Goal: Task Accomplishment & Management: Use online tool/utility

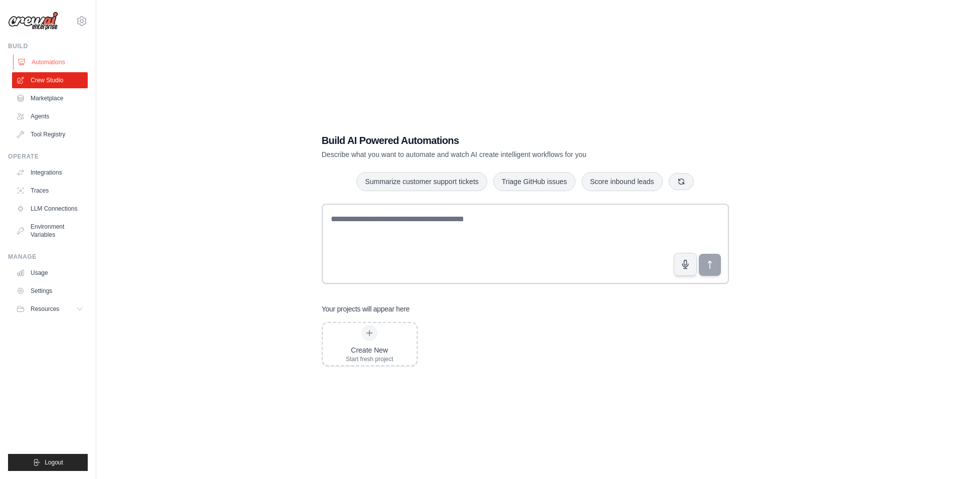
click at [50, 62] on link "Automations" at bounding box center [51, 62] width 76 height 16
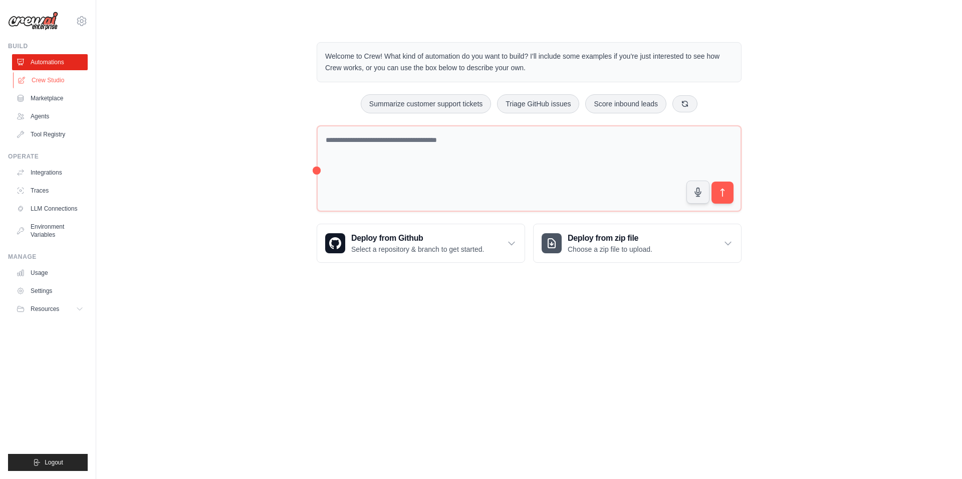
click at [67, 80] on link "Crew Studio" at bounding box center [51, 80] width 76 height 16
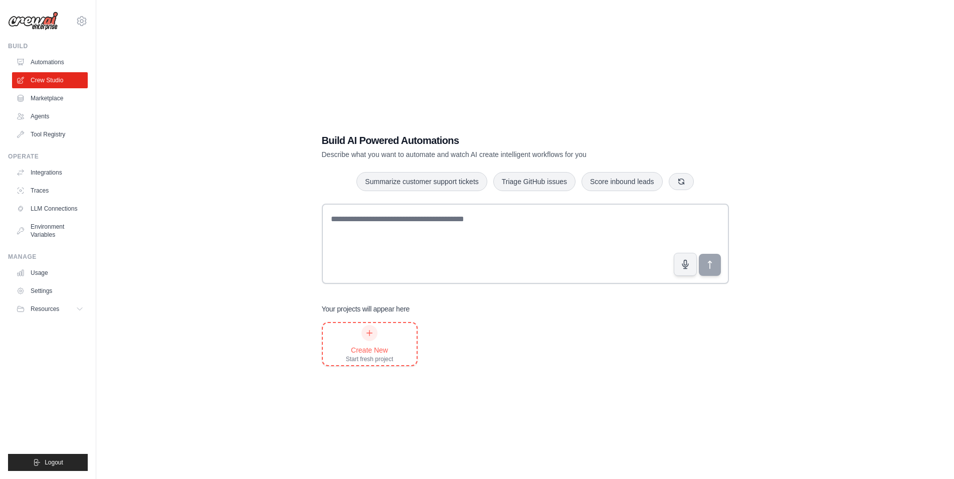
click at [381, 336] on div "Create New Start fresh project" at bounding box center [370, 344] width 48 height 38
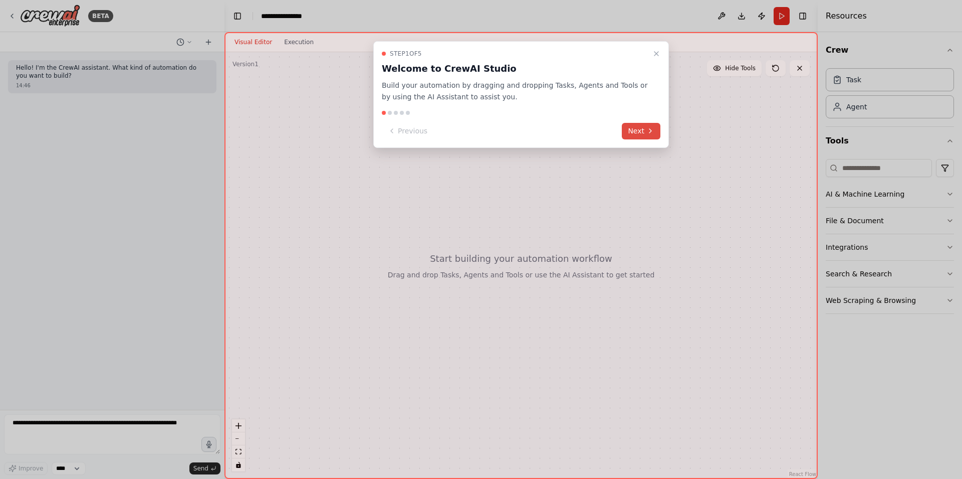
click at [637, 129] on button "Next" at bounding box center [641, 131] width 39 height 17
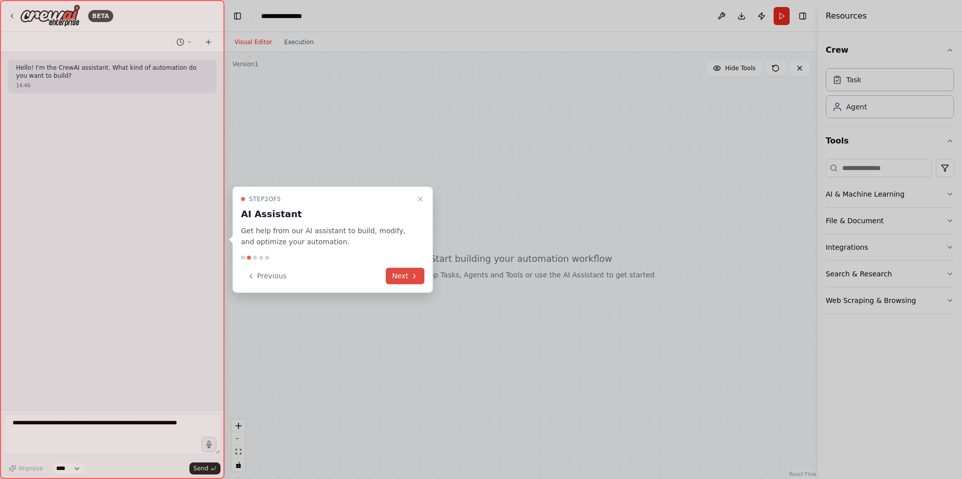
click at [398, 272] on button "Next" at bounding box center [405, 276] width 39 height 17
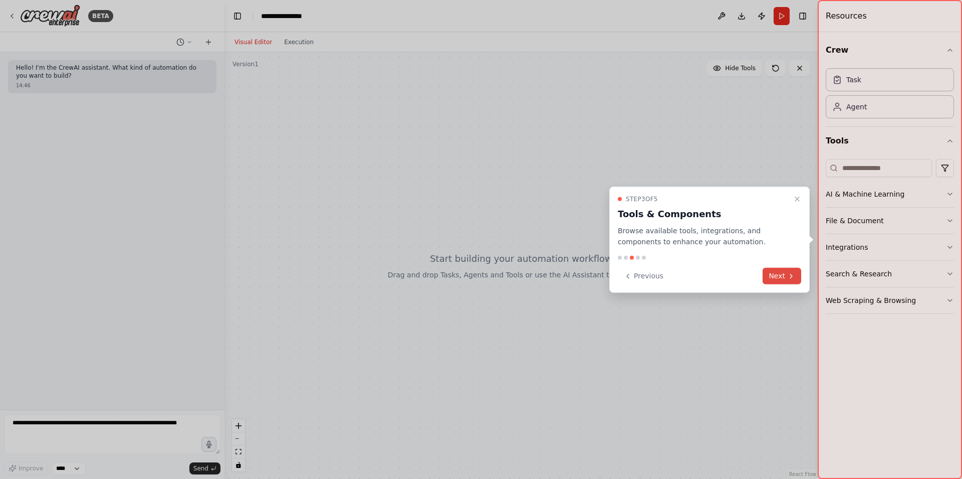
click at [769, 278] on button "Next" at bounding box center [782, 276] width 39 height 17
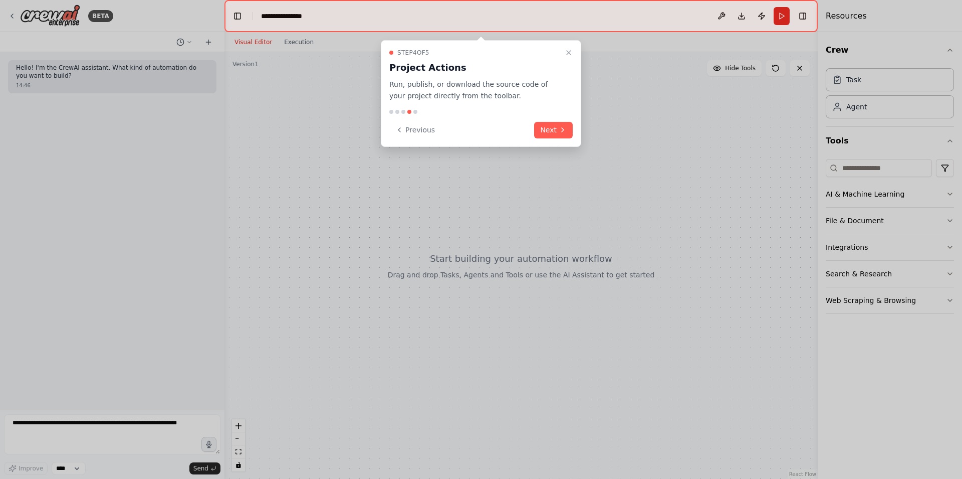
click at [548, 120] on div "Step 4 of 5 Project Actions Run, publish, or download the source code of your p…" at bounding box center [481, 93] width 201 height 107
click at [550, 129] on button "Next" at bounding box center [553, 130] width 39 height 17
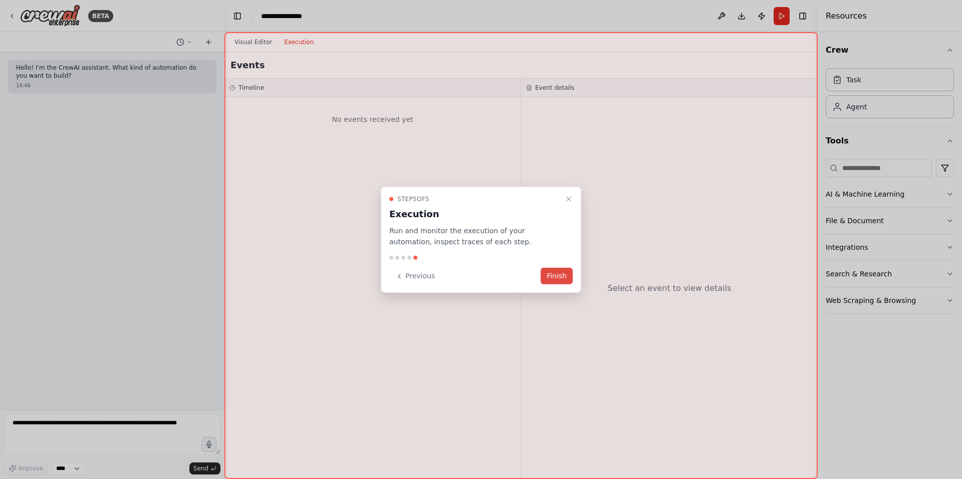
click at [552, 275] on button "Finish" at bounding box center [557, 276] width 32 height 17
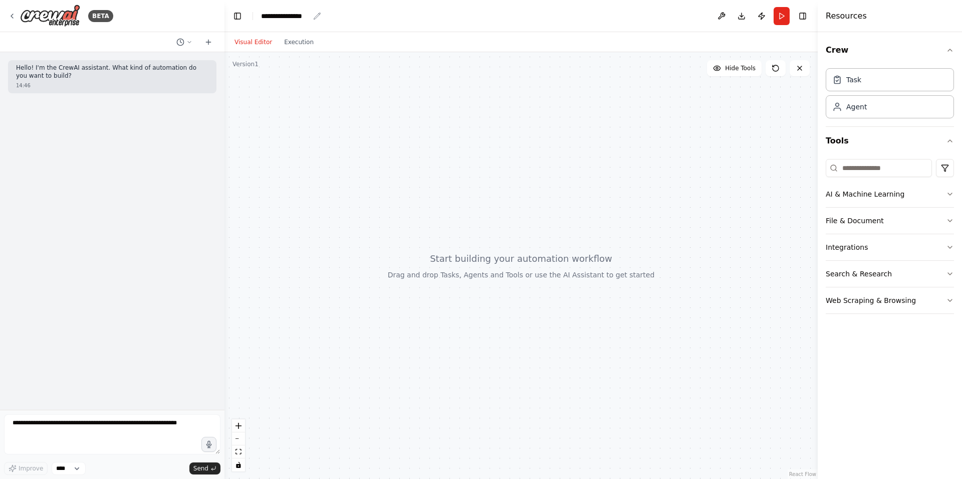
click at [276, 20] on div "**********" at bounding box center [285, 16] width 48 height 10
click at [10, 16] on icon at bounding box center [12, 16] width 8 height 8
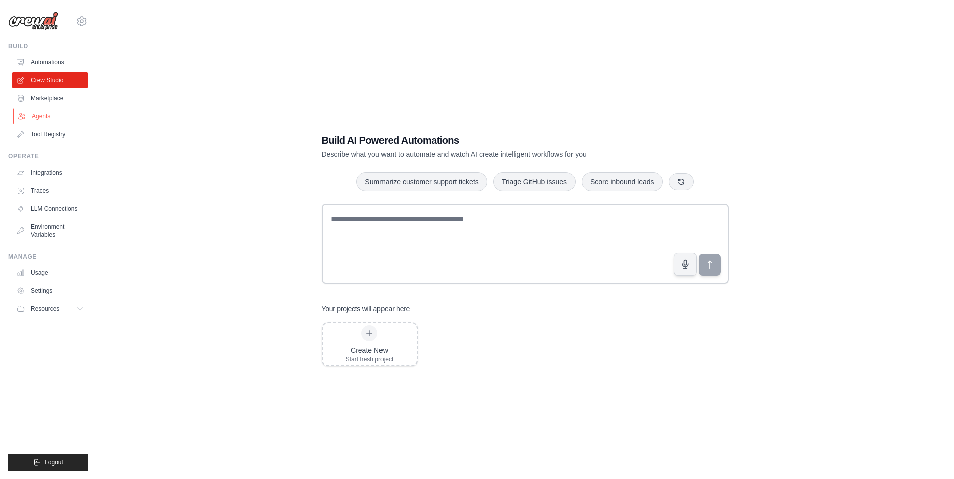
click at [42, 113] on link "Agents" at bounding box center [51, 116] width 76 height 16
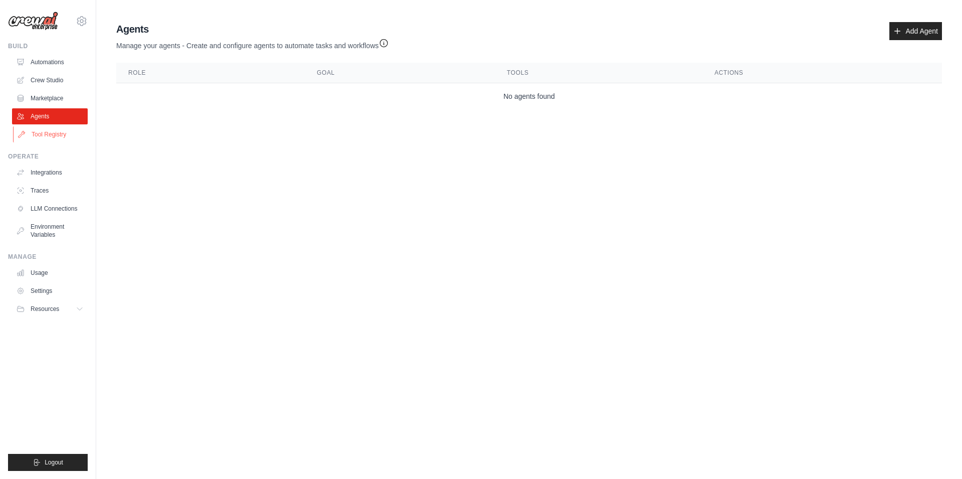
click at [40, 129] on link "Tool Registry" at bounding box center [51, 134] width 76 height 16
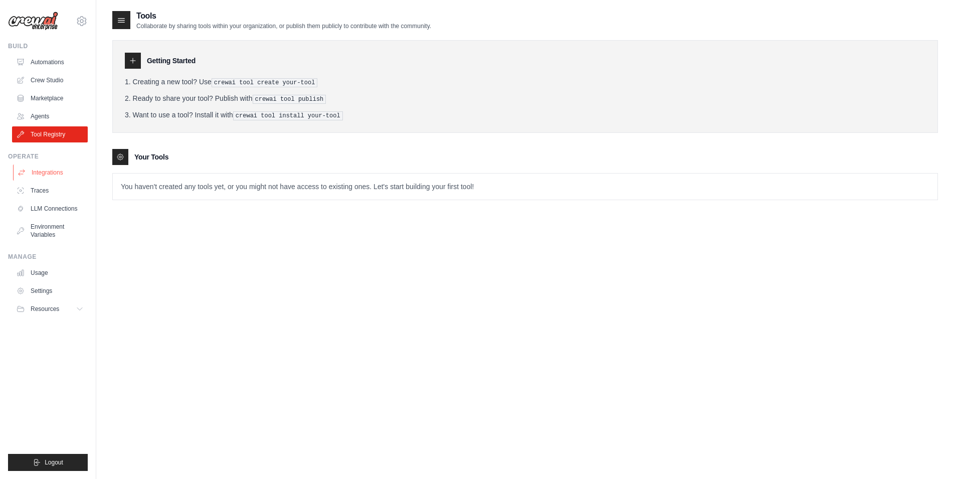
click at [34, 173] on link "Integrations" at bounding box center [51, 172] width 76 height 16
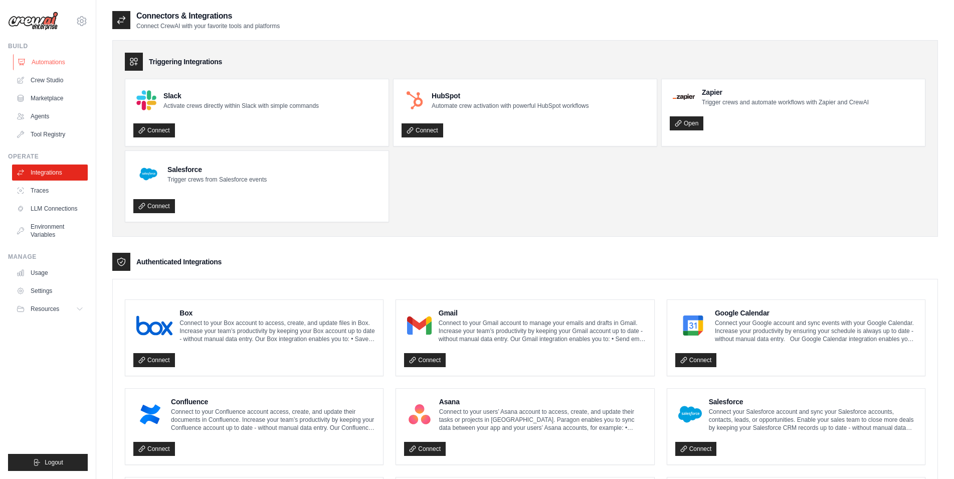
click at [59, 62] on link "Automations" at bounding box center [51, 62] width 76 height 16
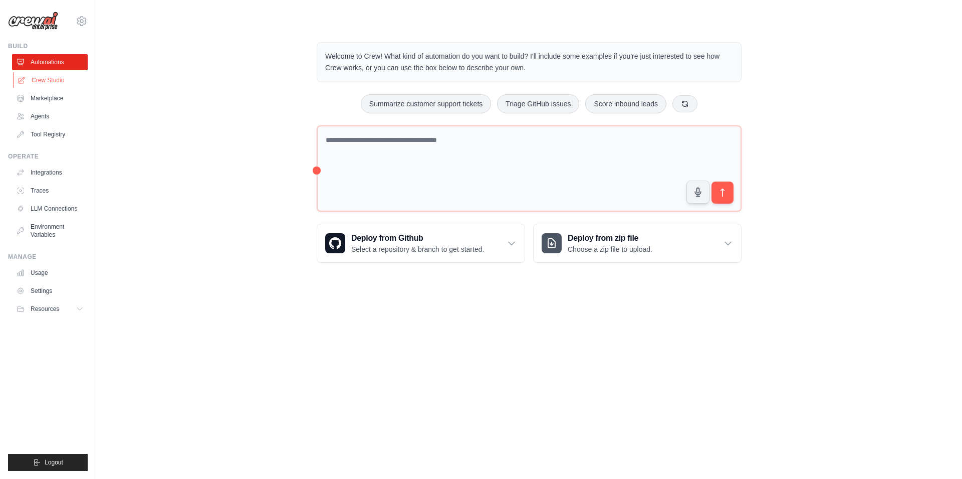
click at [53, 80] on link "Crew Studio" at bounding box center [51, 80] width 76 height 16
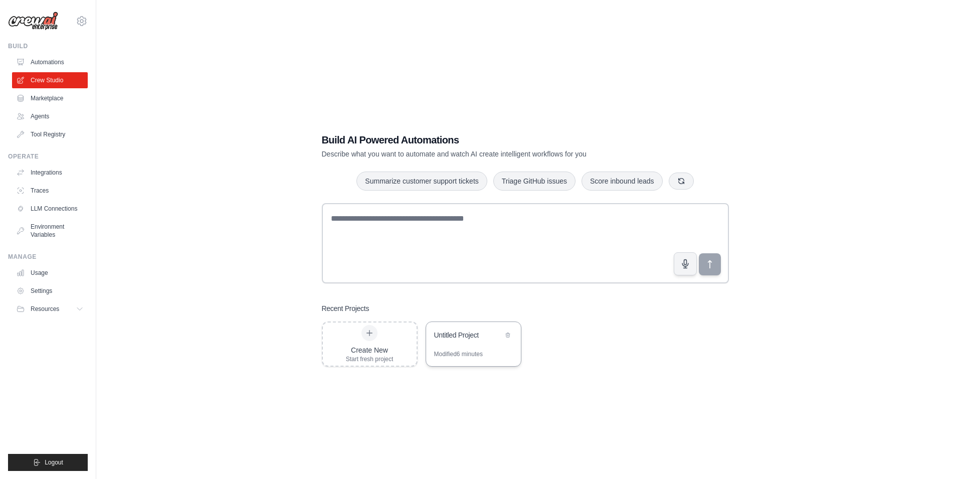
click at [463, 338] on div "Untitled Project" at bounding box center [468, 335] width 69 height 10
click at [508, 333] on icon at bounding box center [508, 334] width 6 height 6
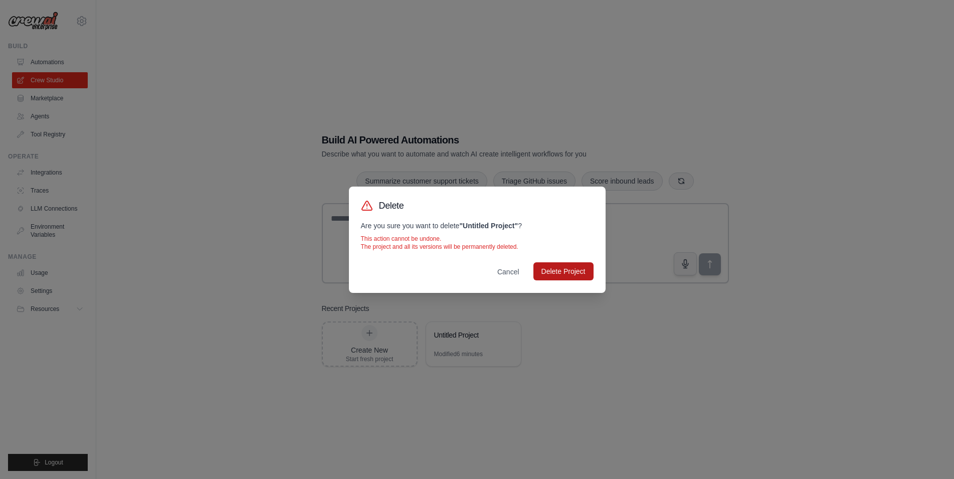
click at [557, 273] on button "Delete Project" at bounding box center [563, 271] width 60 height 18
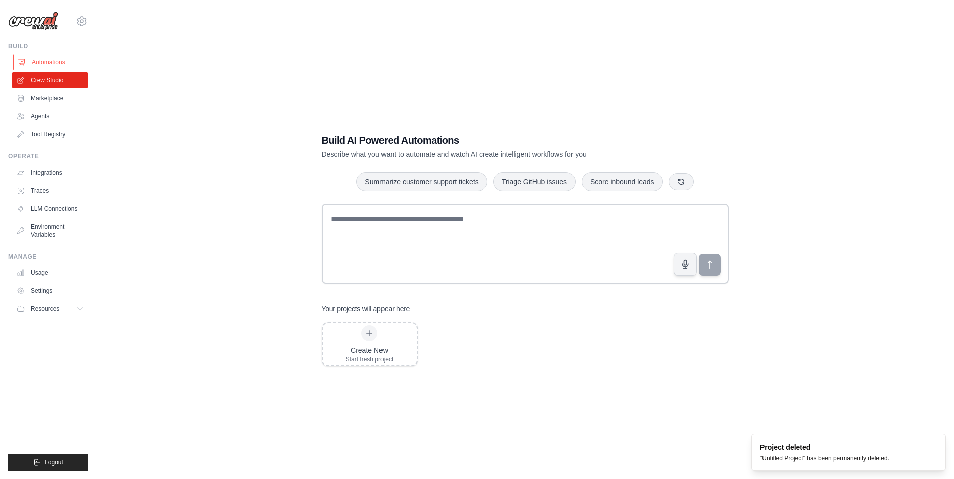
click at [56, 65] on link "Automations" at bounding box center [51, 62] width 76 height 16
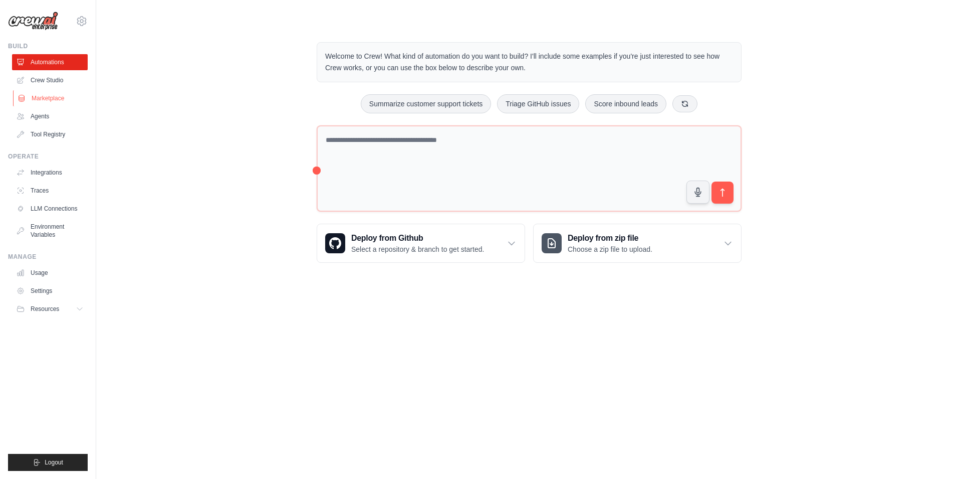
click at [48, 98] on link "Marketplace" at bounding box center [51, 98] width 76 height 16
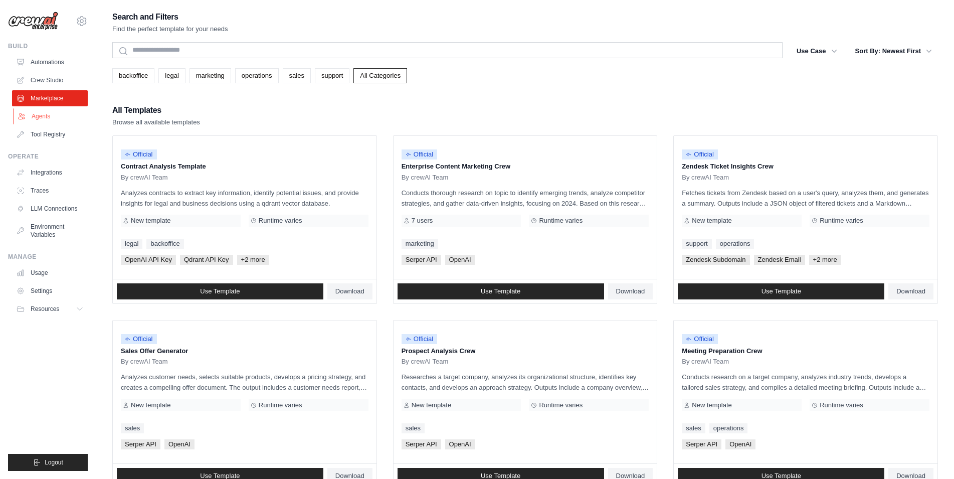
click at [41, 112] on link "Agents" at bounding box center [51, 116] width 76 height 16
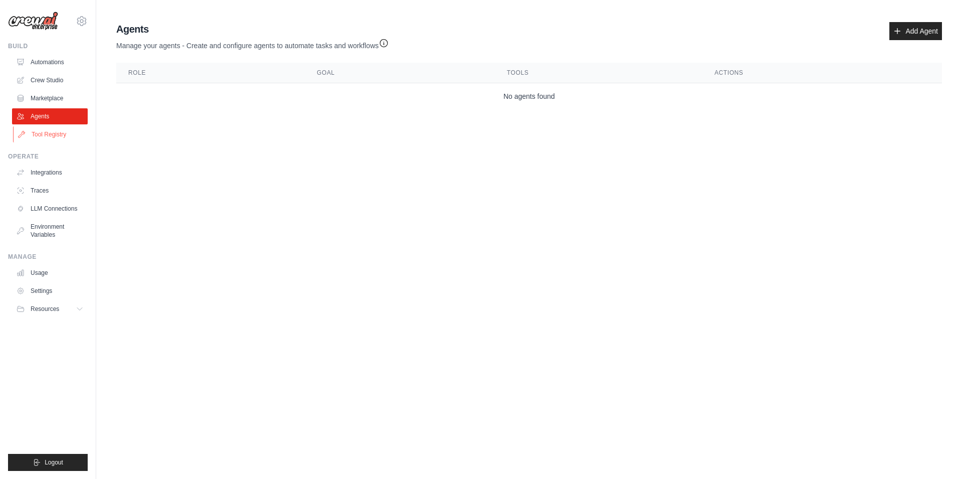
click at [48, 132] on link "Tool Registry" at bounding box center [51, 134] width 76 height 16
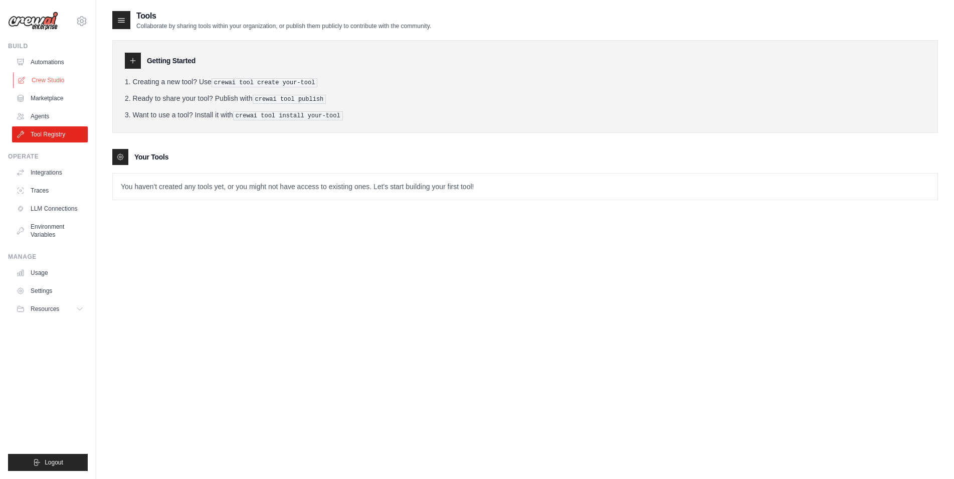
click at [37, 80] on link "Crew Studio" at bounding box center [51, 80] width 76 height 16
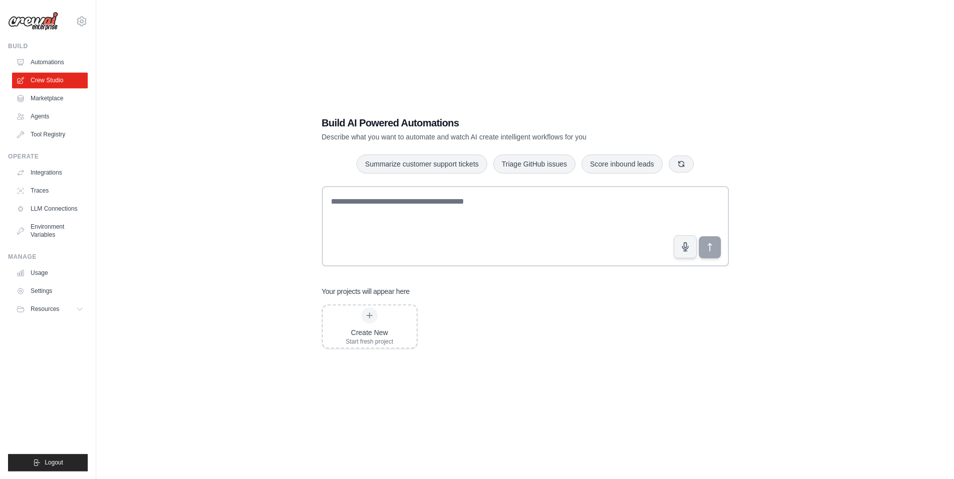
scroll to position [20, 0]
